Goal: Task Accomplishment & Management: Complete application form

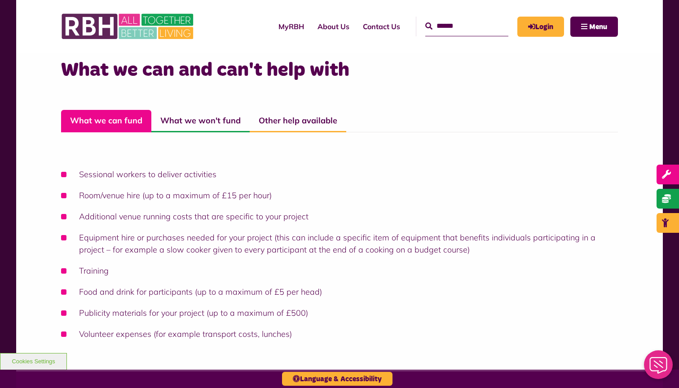
scroll to position [708, 0]
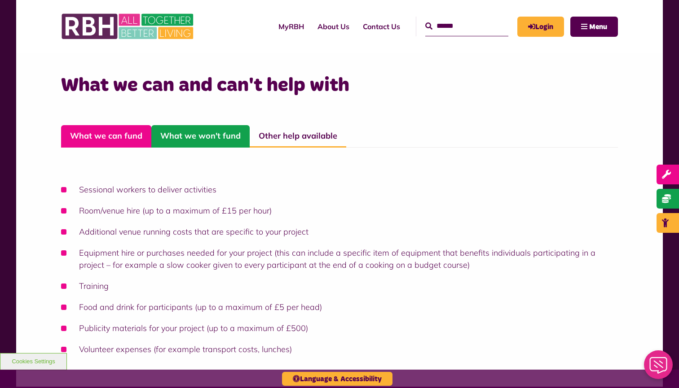
click at [197, 129] on link "What we won't fund" at bounding box center [200, 136] width 98 height 22
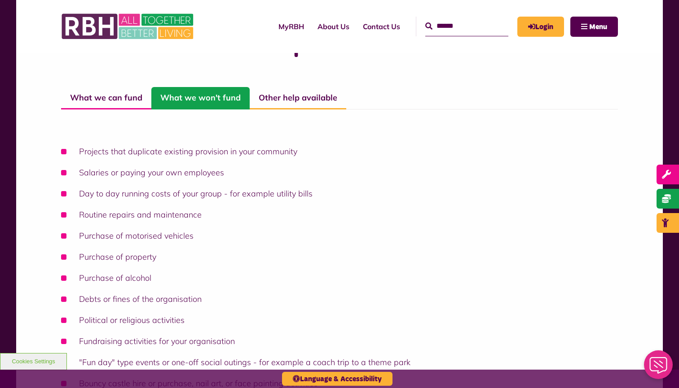
scroll to position [739, 0]
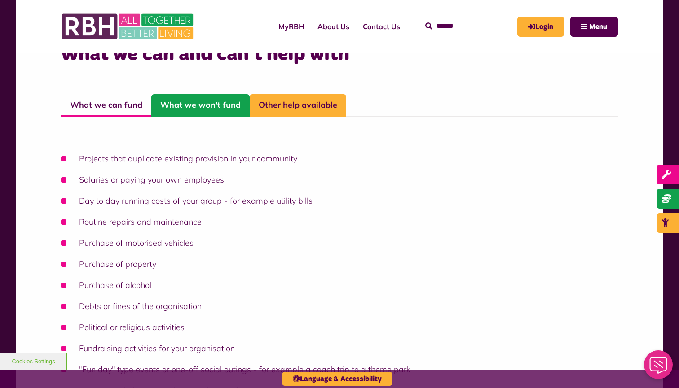
click at [296, 98] on link "Other help available" at bounding box center [298, 105] width 96 height 22
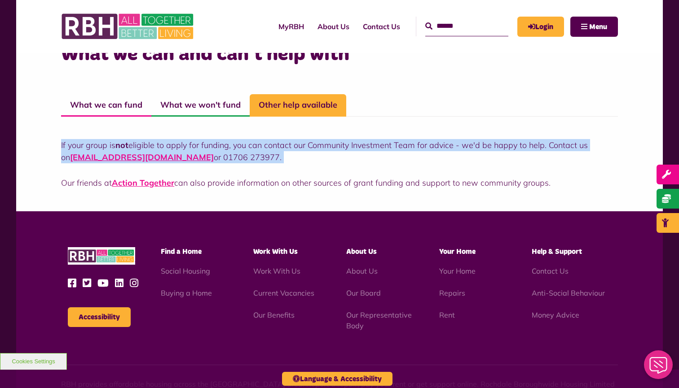
drag, startPoint x: 58, startPoint y: 128, endPoint x: 204, endPoint y: 157, distance: 148.3
click at [204, 157] on div "What we can and can't help with What we can fund What we won't fund Other help …" at bounding box center [339, 124] width 646 height 174
click at [276, 147] on p "If your group is not eligible to apply for funding, you can contact our Communi…" at bounding box center [339, 151] width 556 height 24
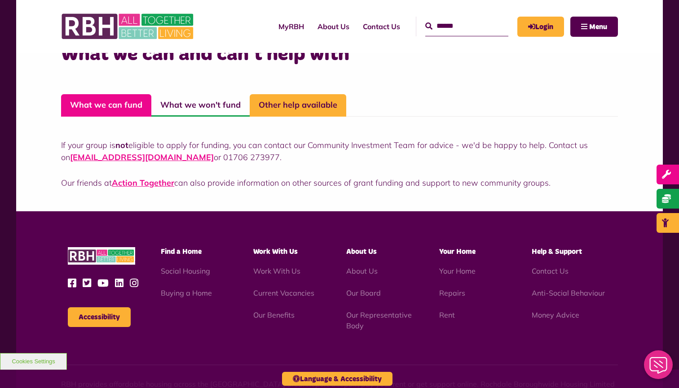
click at [121, 94] on link "What we can fund" at bounding box center [106, 105] width 90 height 22
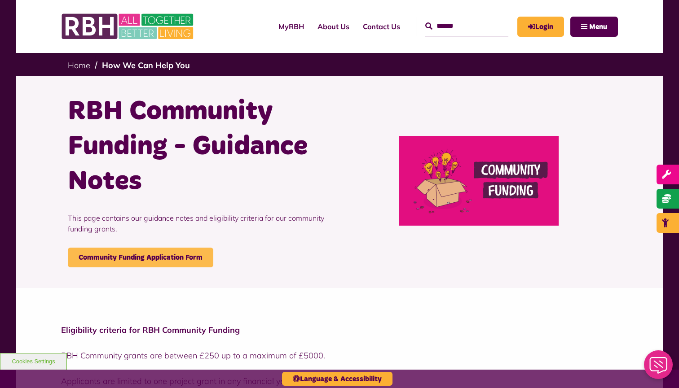
scroll to position [0, 0]
click at [144, 256] on link "Community Funding Application Form" at bounding box center [140, 258] width 145 height 20
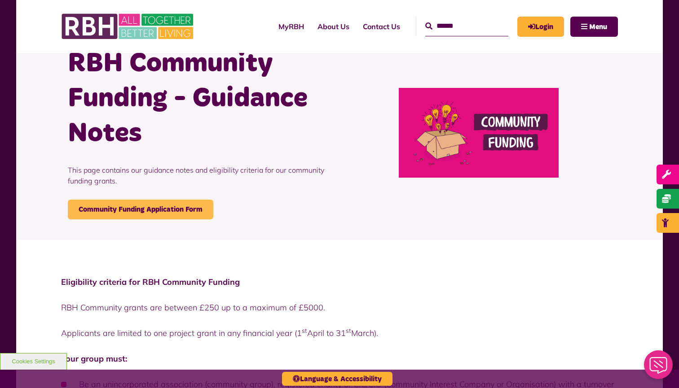
scroll to position [61, 0]
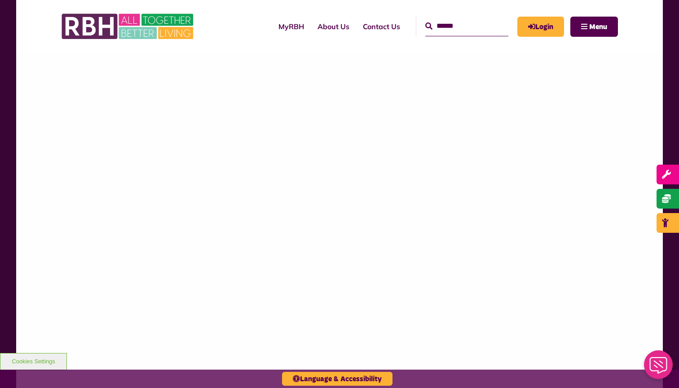
scroll to position [446, 0]
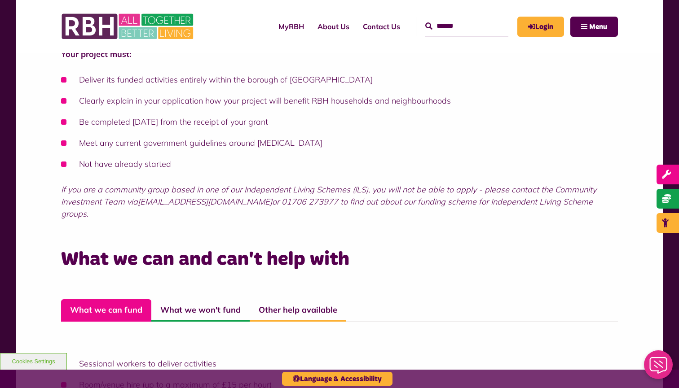
scroll to position [539, 0]
